Goal: Task Accomplishment & Management: Manage account settings

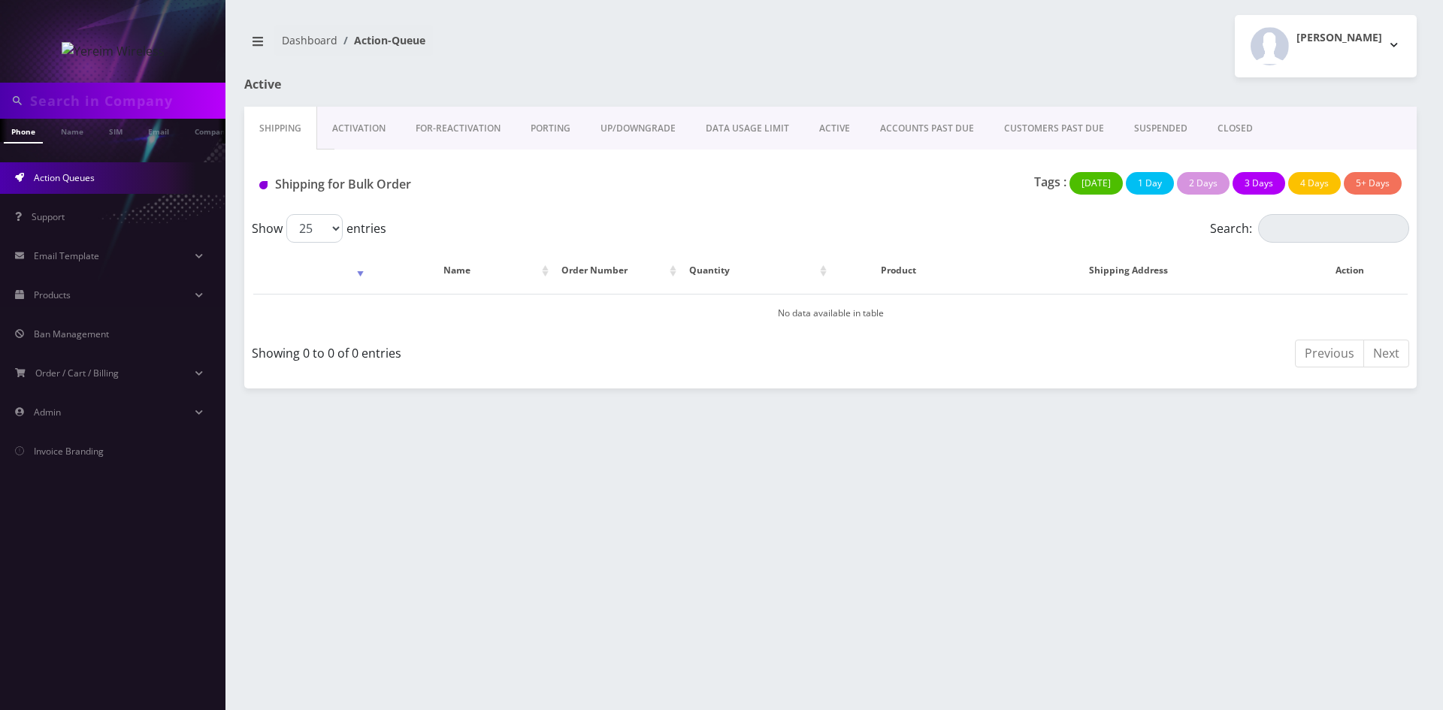
click at [849, 122] on link "ACTIVE" at bounding box center [834, 129] width 61 height 44
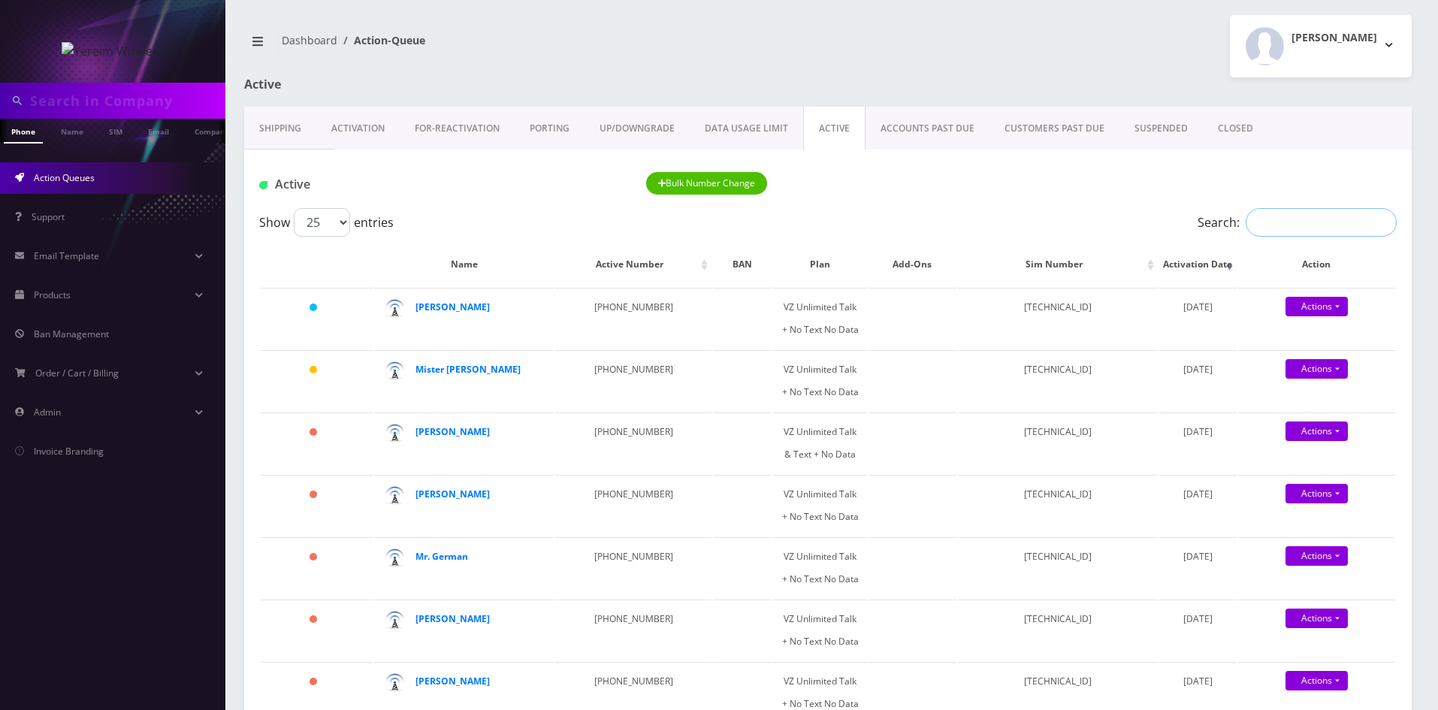
click at [1278, 227] on input "Search:" at bounding box center [1321, 222] width 151 height 29
paste input "[PHONE_NUMBER]"
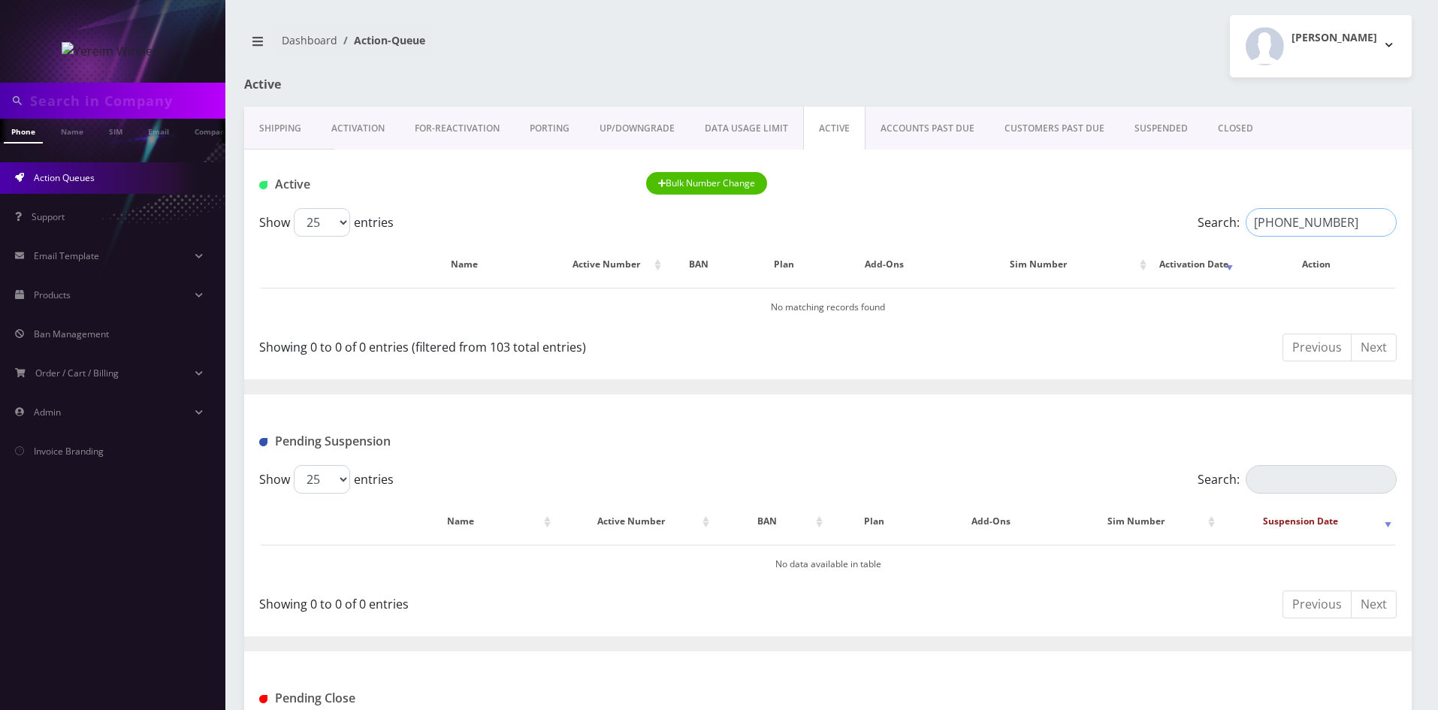
click at [1311, 222] on input "[PHONE_NUMBER]" at bounding box center [1321, 222] width 151 height 29
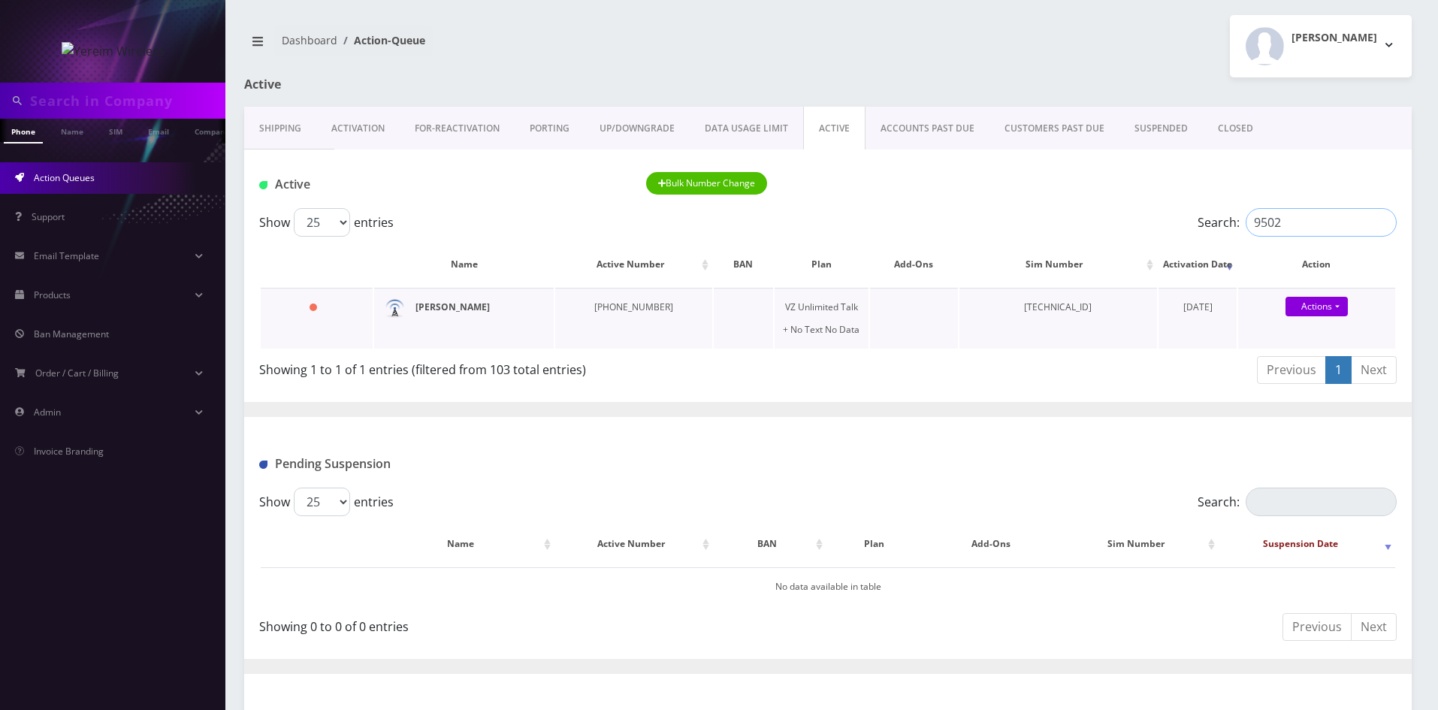
type input "9502"
click at [446, 313] on strong "[PERSON_NAME]" at bounding box center [453, 307] width 74 height 13
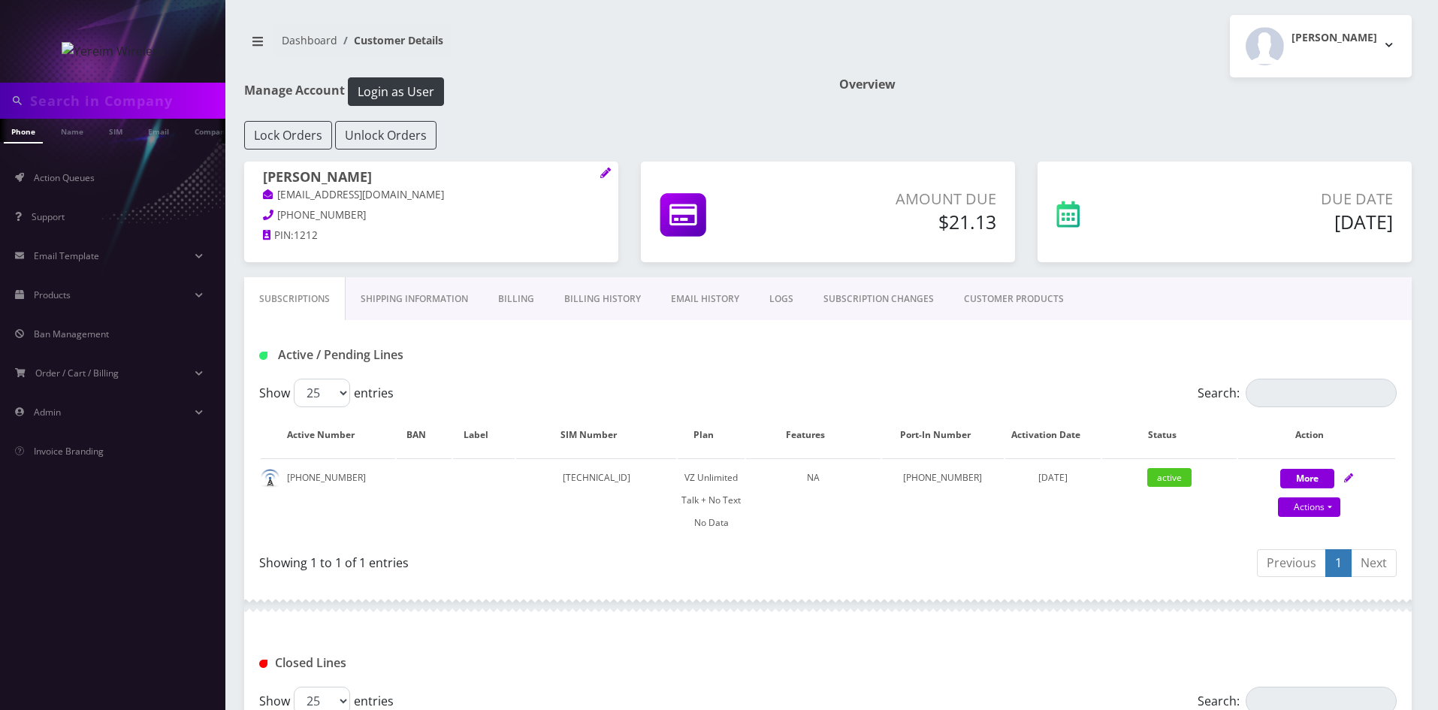
drag, startPoint x: 398, startPoint y: 302, endPoint x: 415, endPoint y: 313, distance: 19.6
click at [398, 302] on link "Shipping Information" at bounding box center [415, 299] width 138 height 44
